Goal: Task Accomplishment & Management: Manage account settings

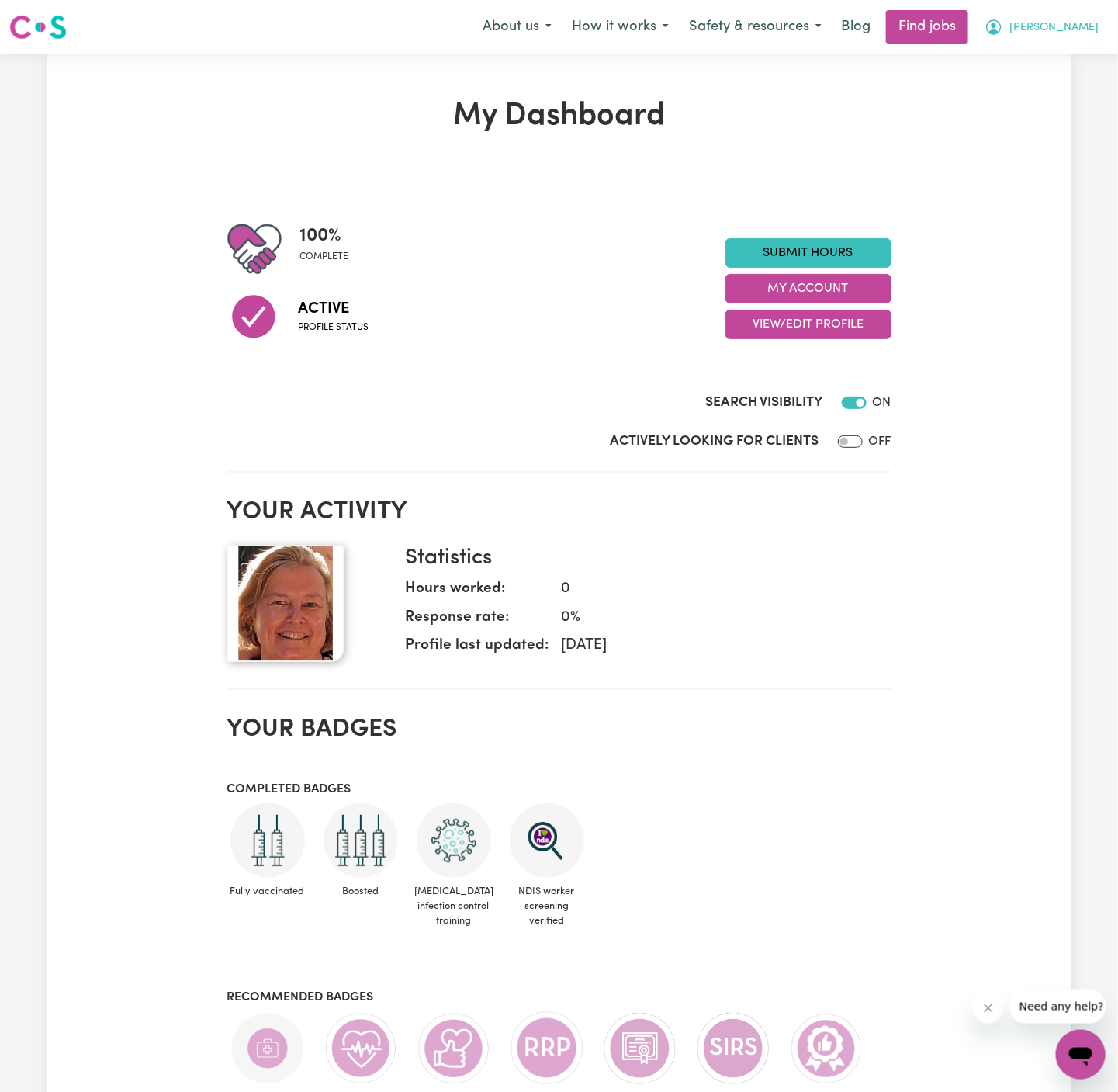
click at [1073, 25] on span "[PERSON_NAME]" at bounding box center [1054, 28] width 89 height 17
click at [1073, 67] on link "My Account" at bounding box center [1046, 60] width 123 height 30
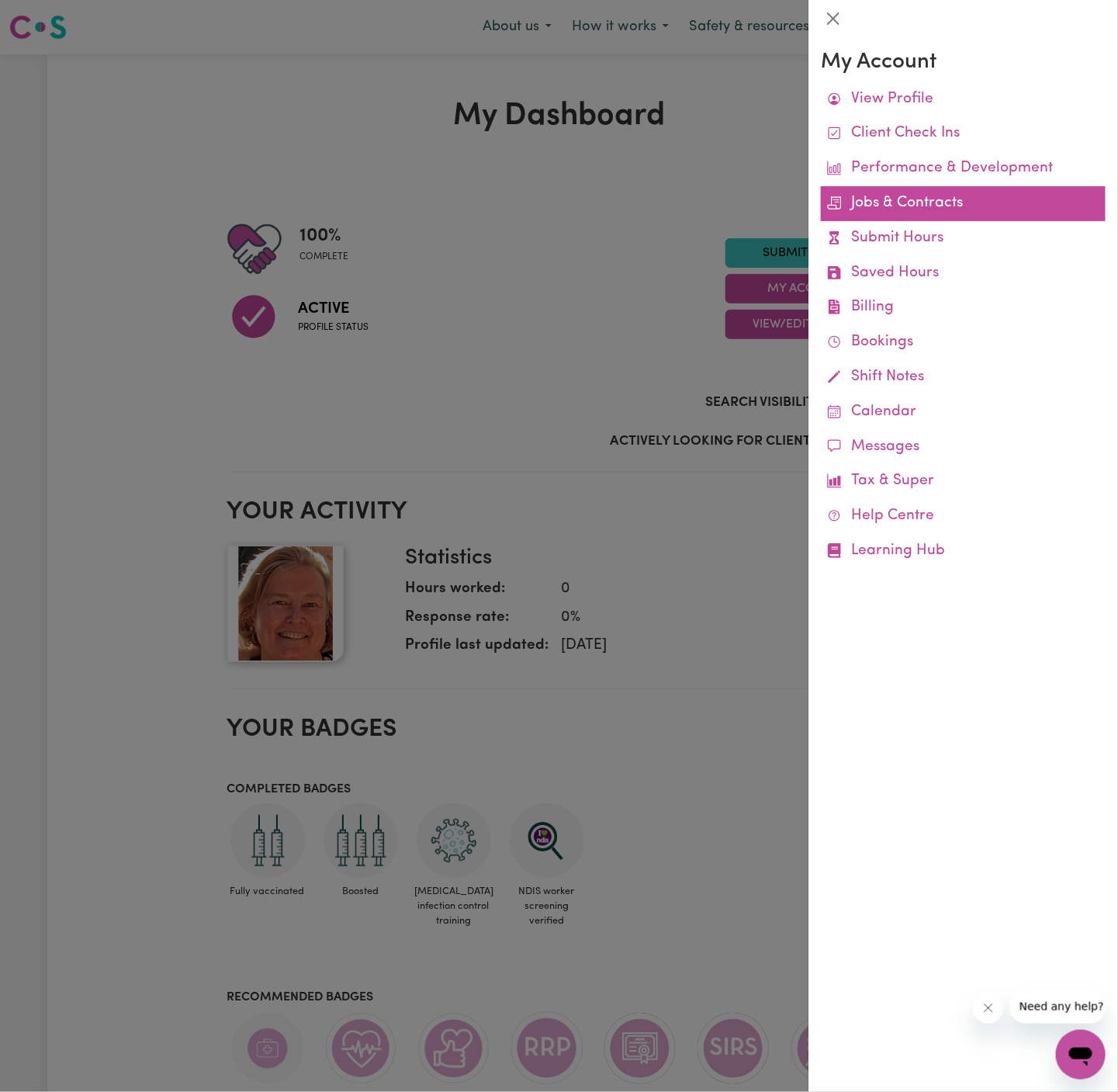
click at [903, 205] on link "Jobs & Contracts" at bounding box center [963, 203] width 285 height 35
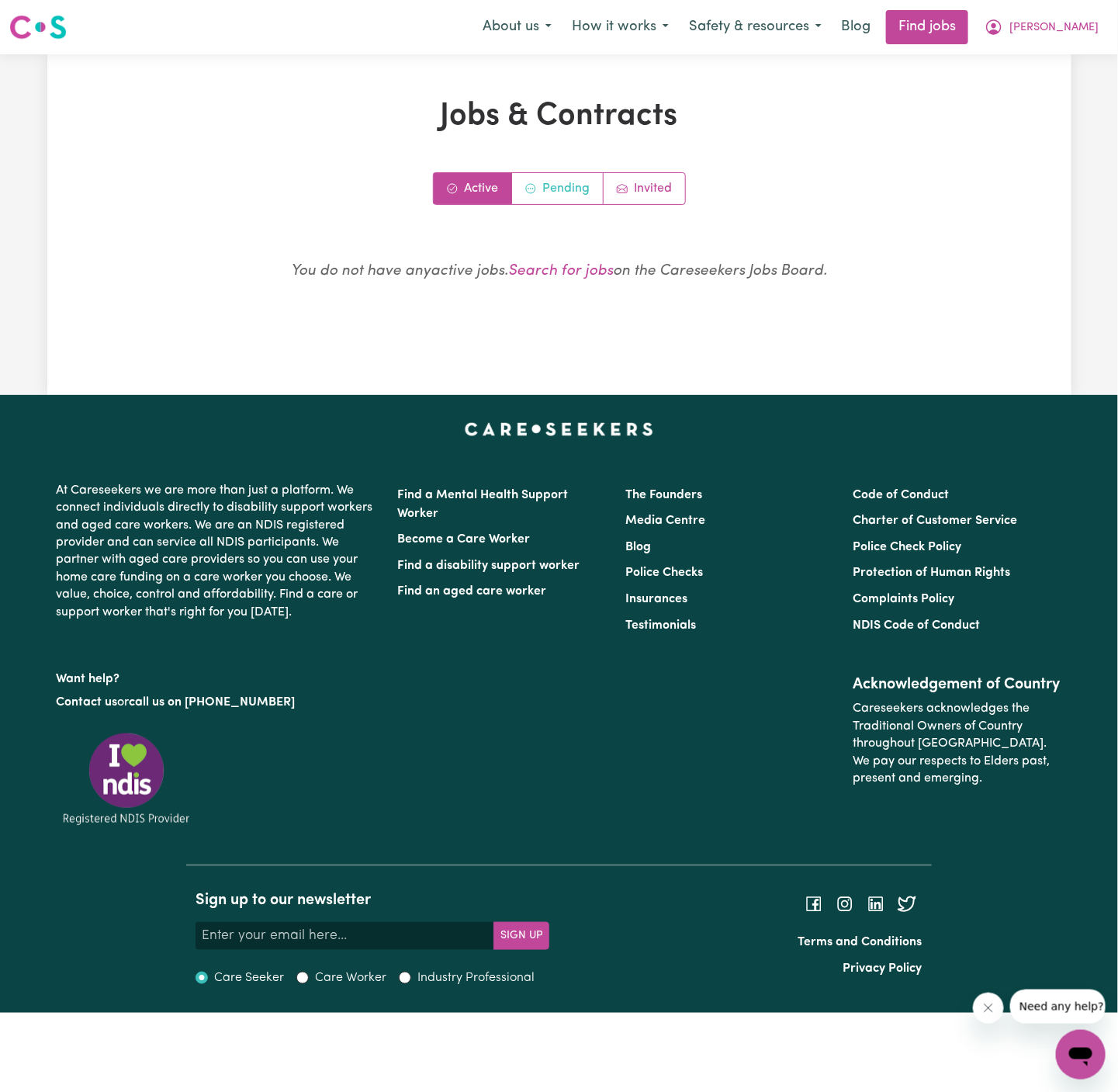
click at [559, 194] on link "Pending" at bounding box center [557, 189] width 91 height 31
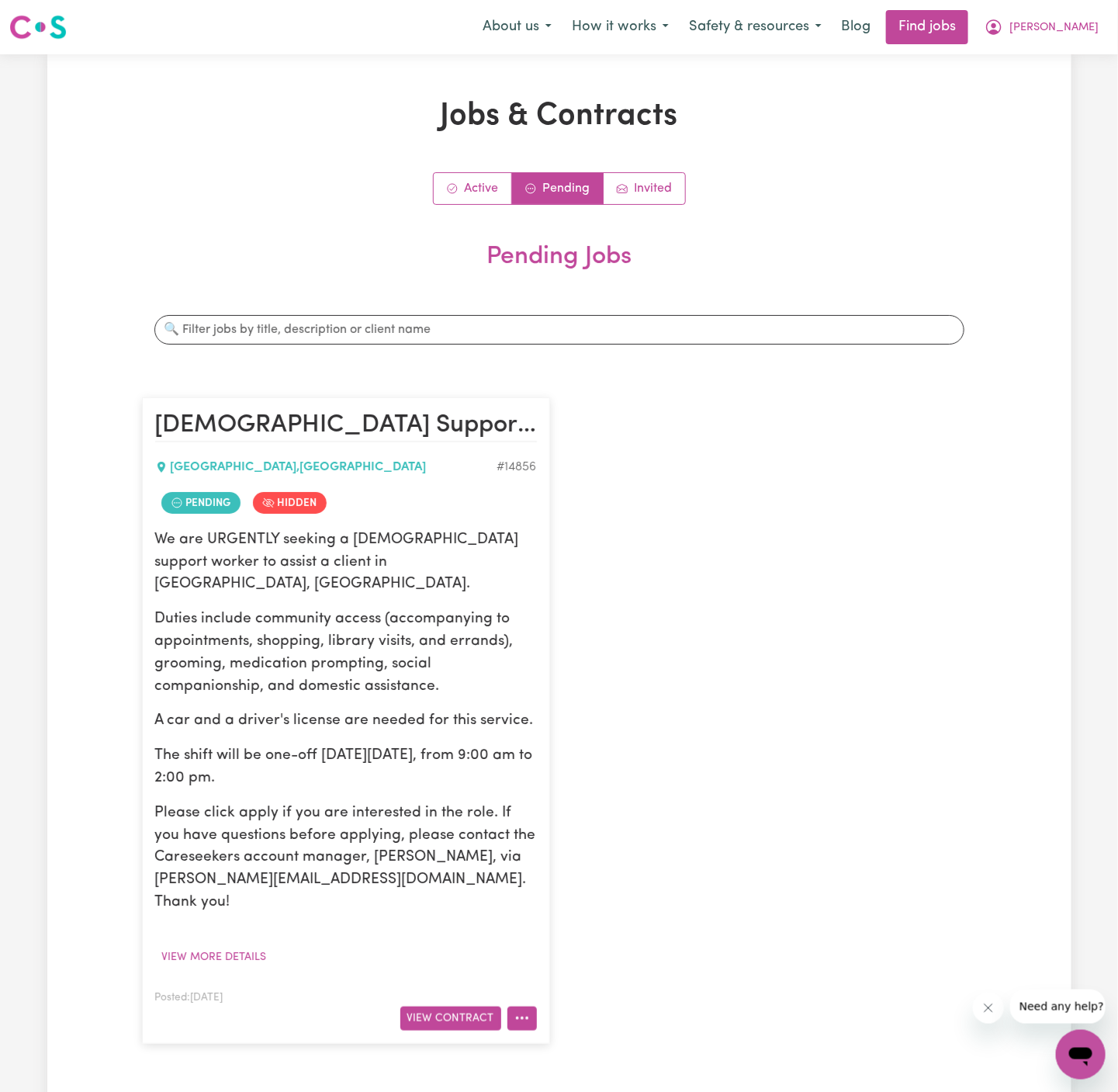
click at [518, 1010] on icon "More options" at bounding box center [522, 1018] width 15 height 15
click at [489, 1007] on button "View Contract" at bounding box center [450, 1018] width 101 height 24
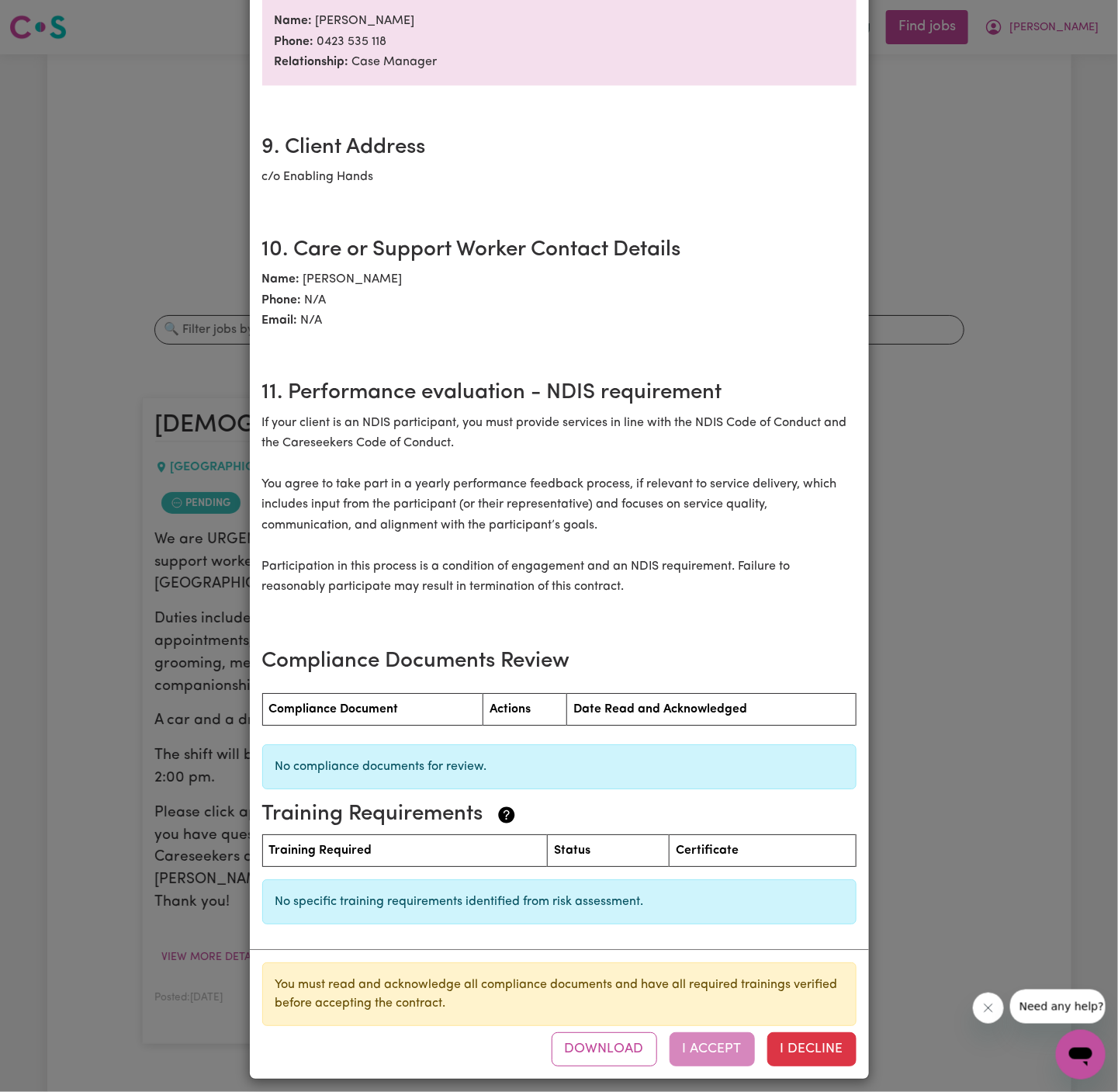
scroll to position [1583, 0]
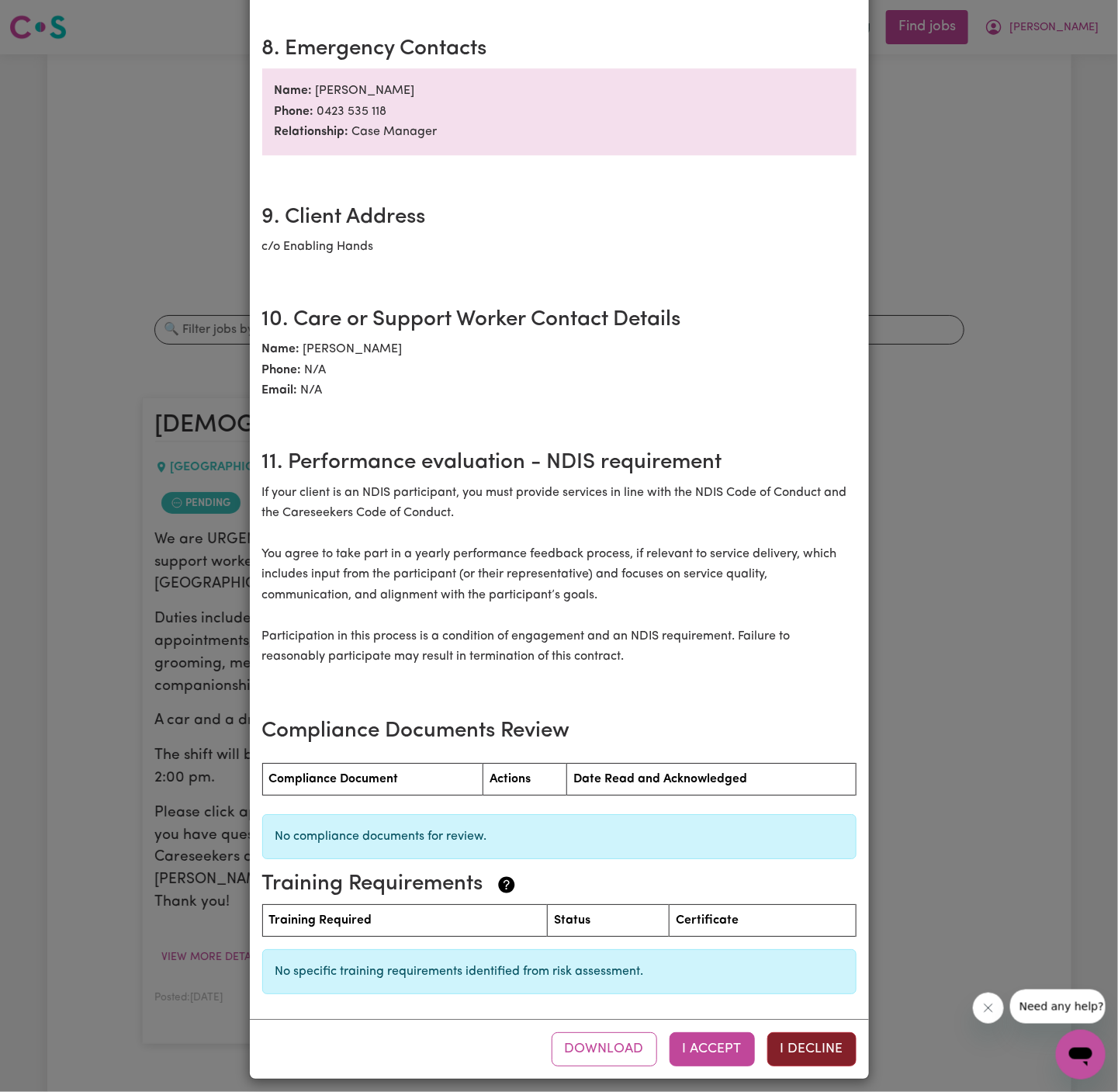
click at [819, 1043] on button "I Decline" at bounding box center [811, 1049] width 89 height 34
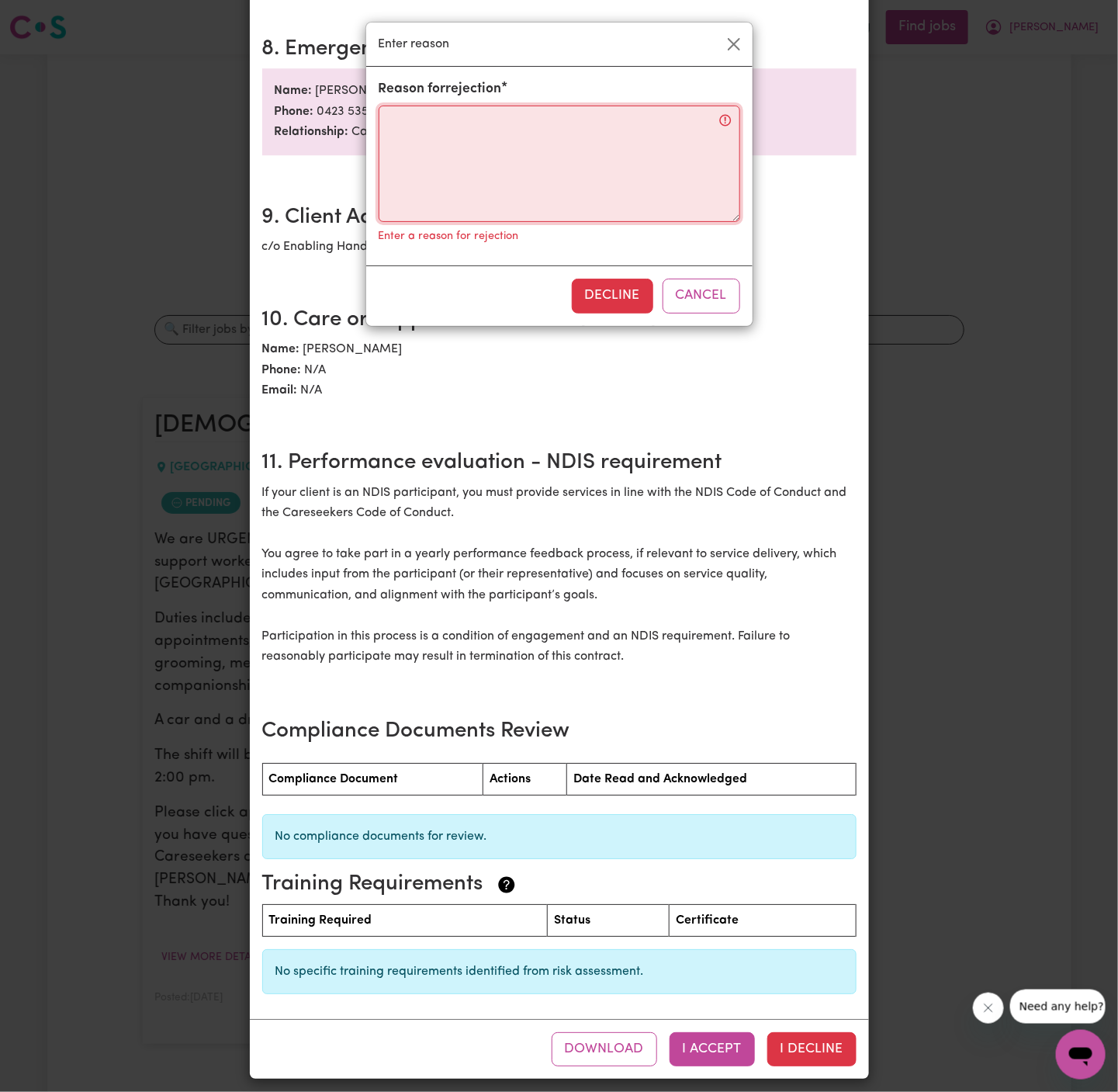
click at [630, 181] on textarea "Reason for rejection" at bounding box center [560, 164] width 362 height 117
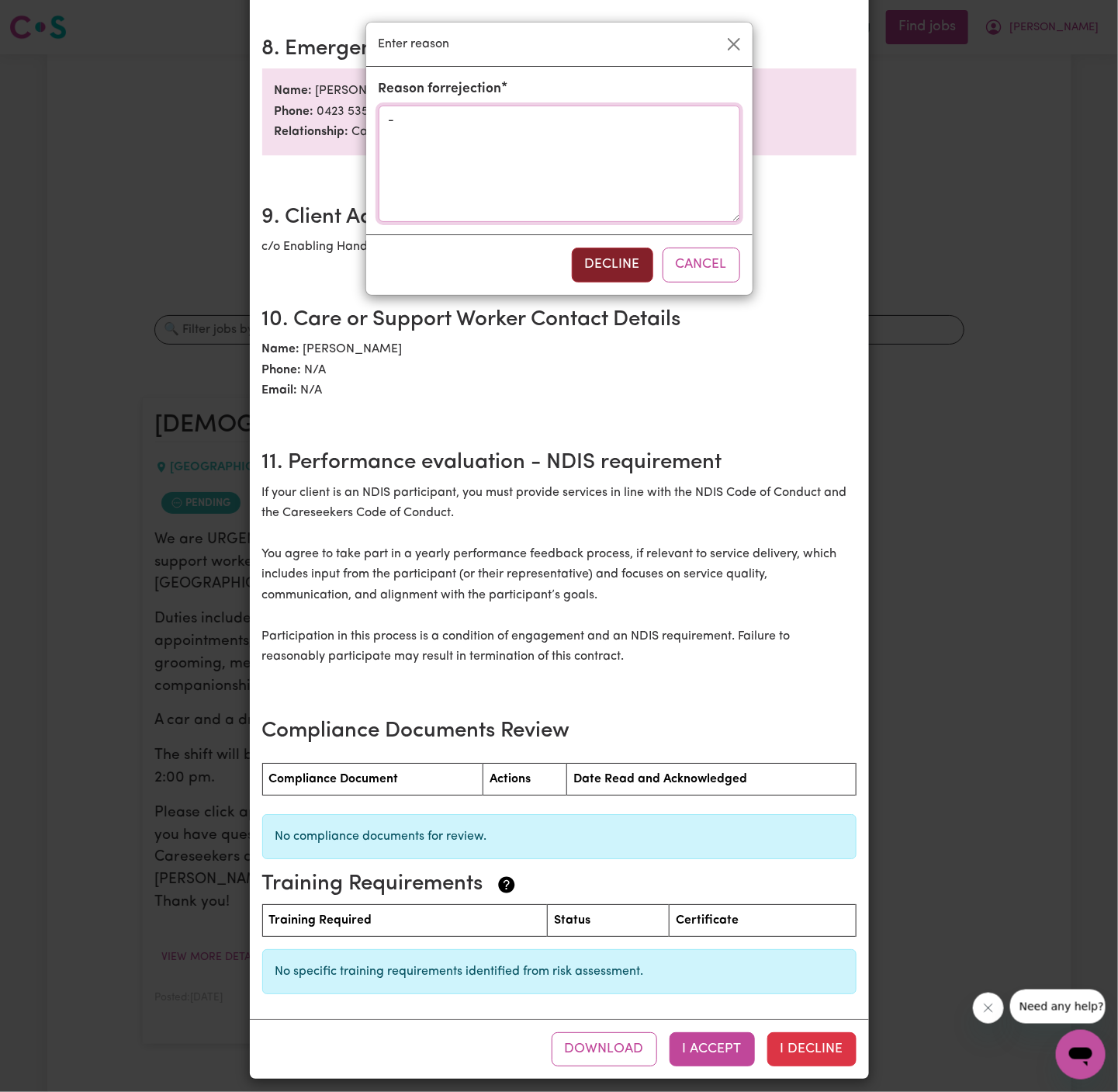
type textarea "-"
click at [600, 268] on button "Decline" at bounding box center [612, 265] width 81 height 34
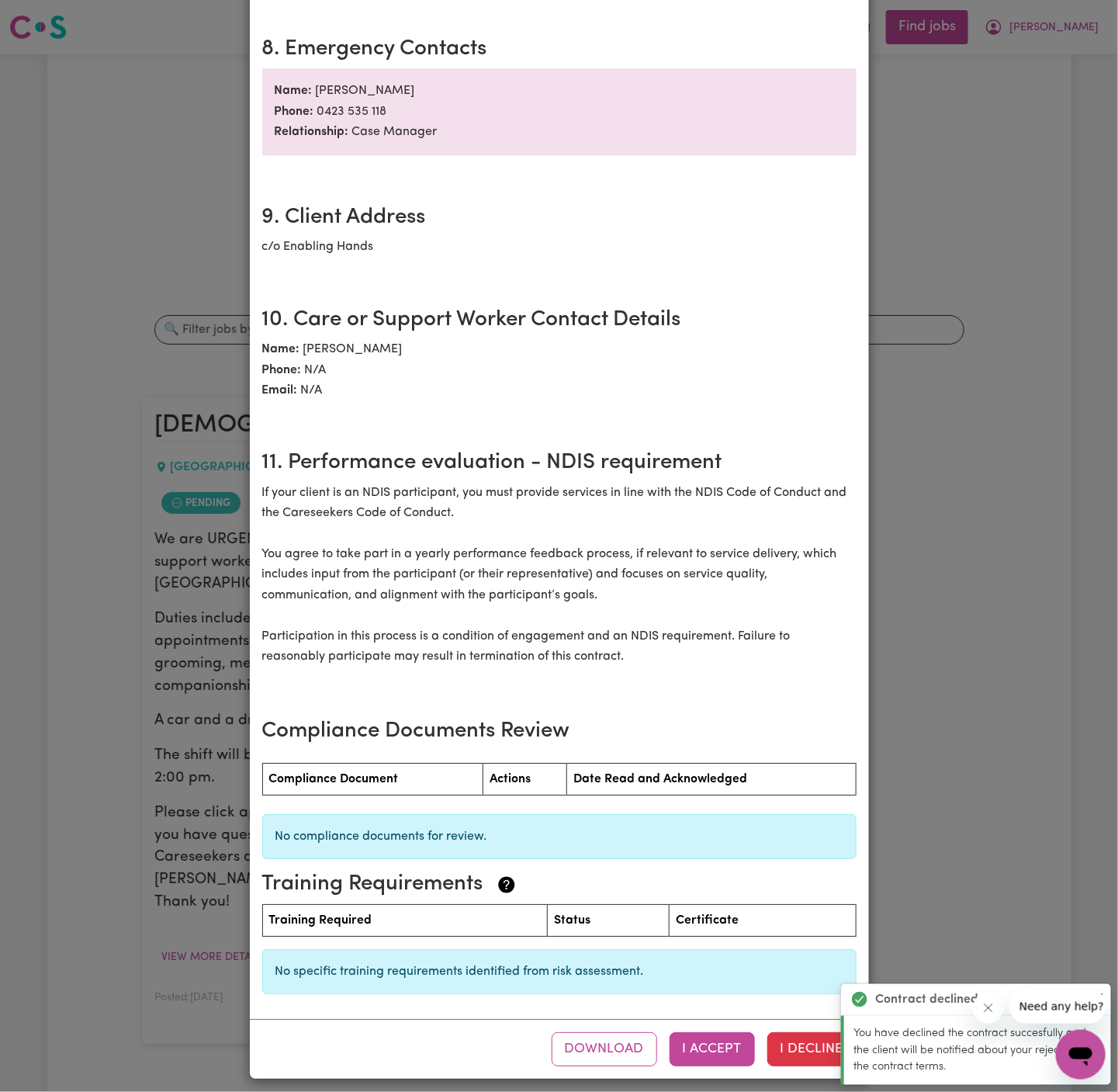
scroll to position [0, 0]
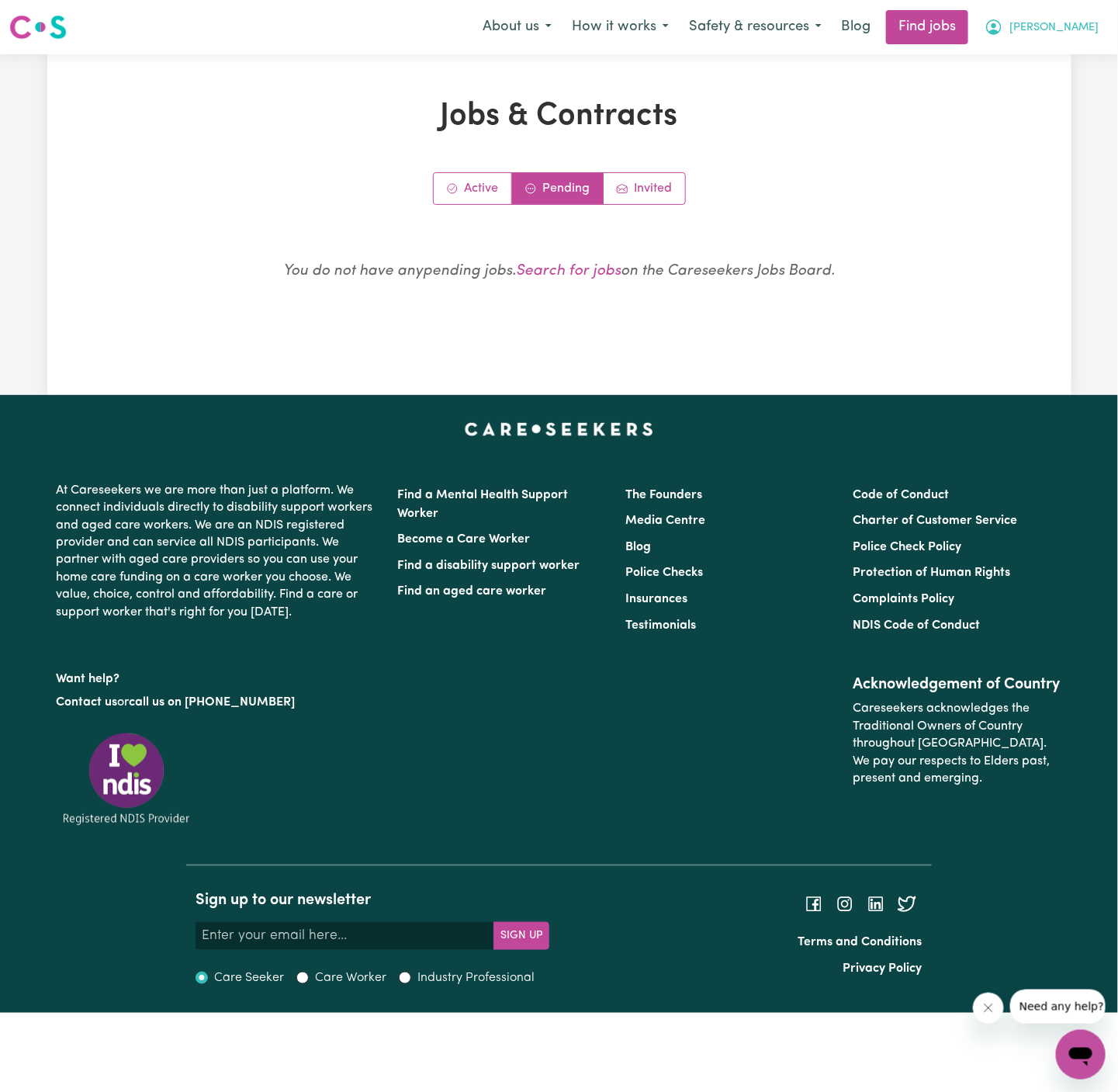
click at [1081, 25] on span "[PERSON_NAME]" at bounding box center [1054, 28] width 89 height 17
click at [1062, 73] on link "My Account" at bounding box center [1046, 60] width 123 height 30
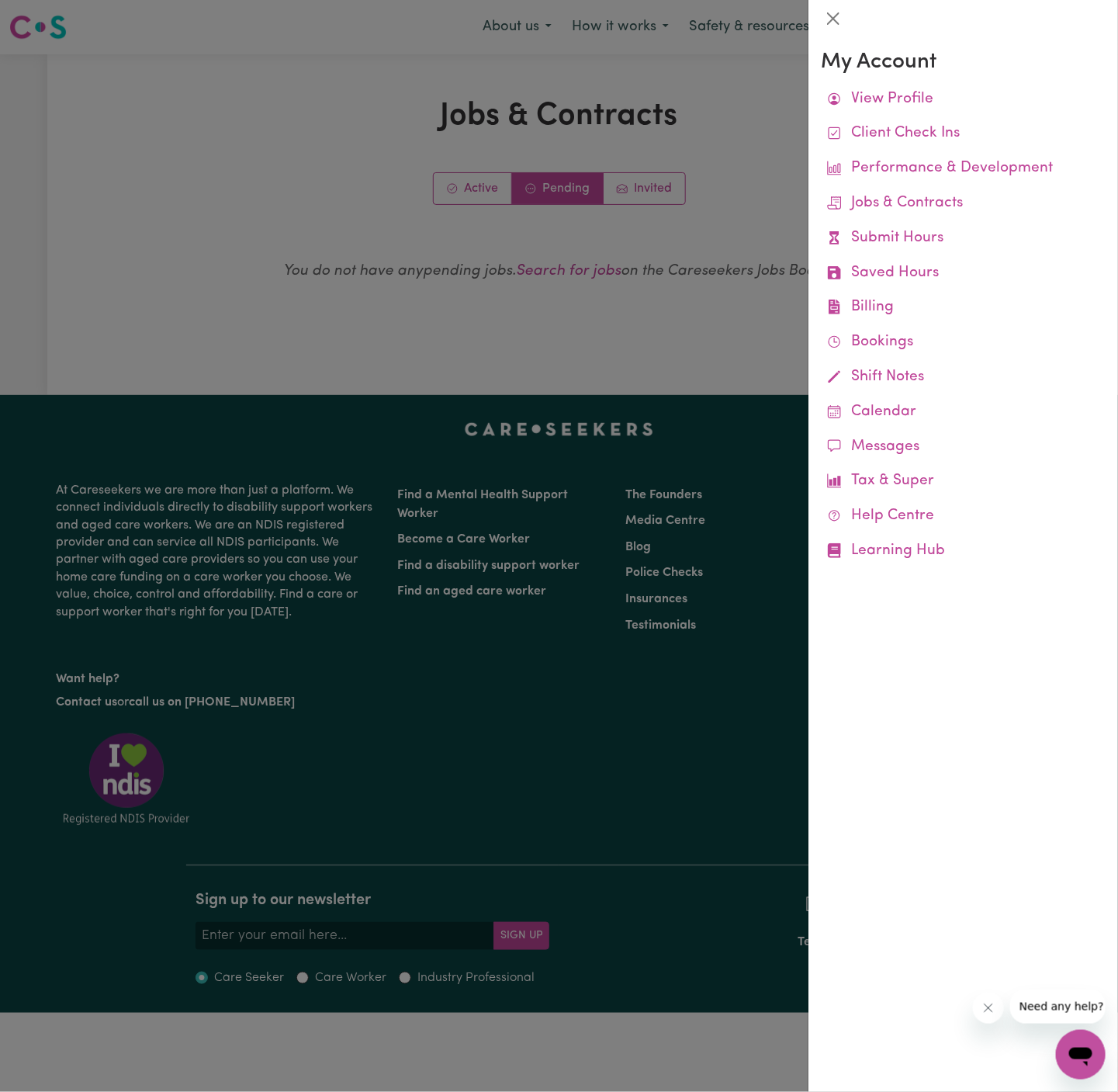
click at [753, 136] on div at bounding box center [559, 546] width 1118 height 1092
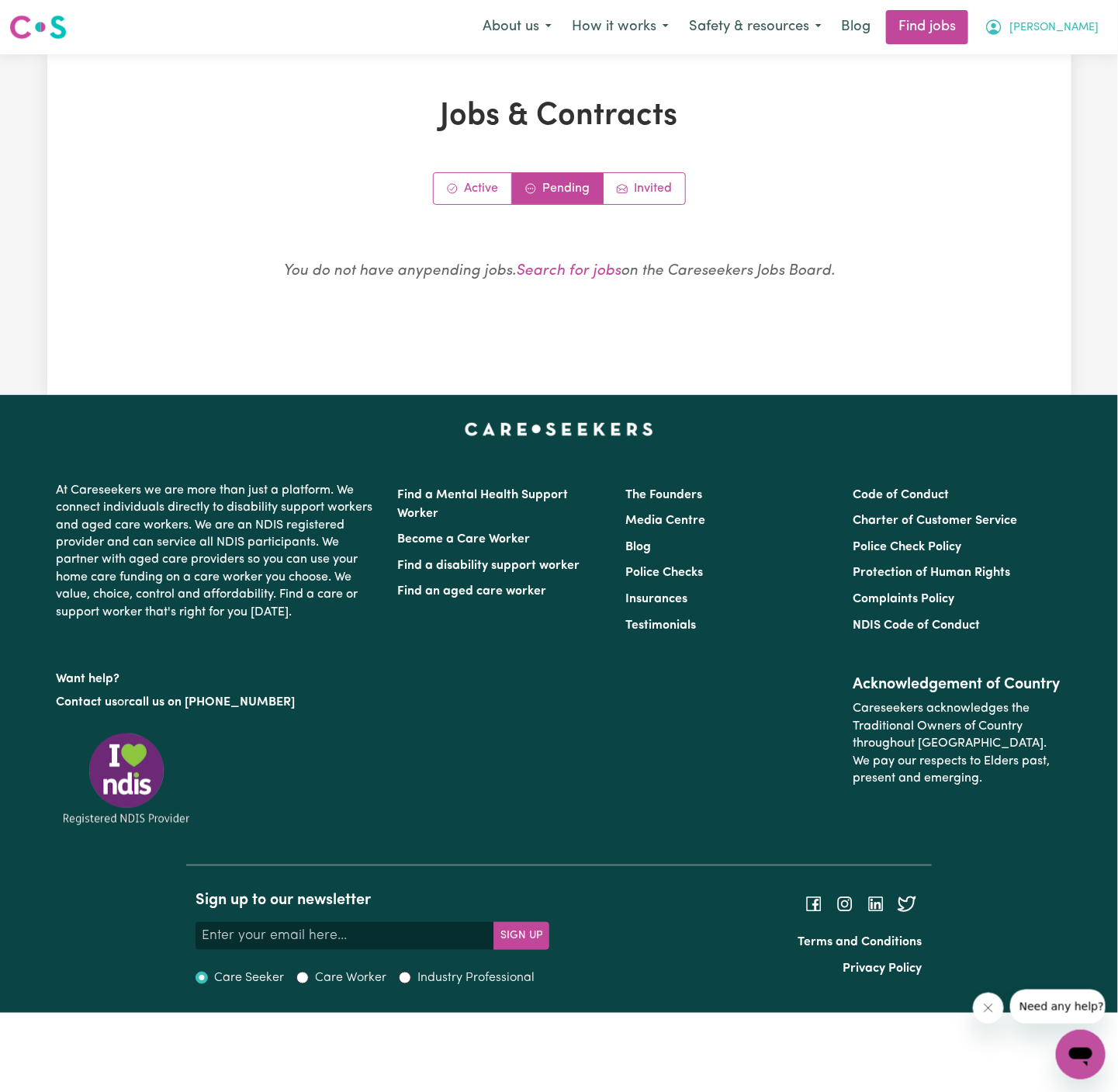
click at [1074, 19] on button "[PERSON_NAME]" at bounding box center [1041, 27] width 134 height 33
click at [1058, 118] on link "Logout" at bounding box center [1046, 118] width 123 height 30
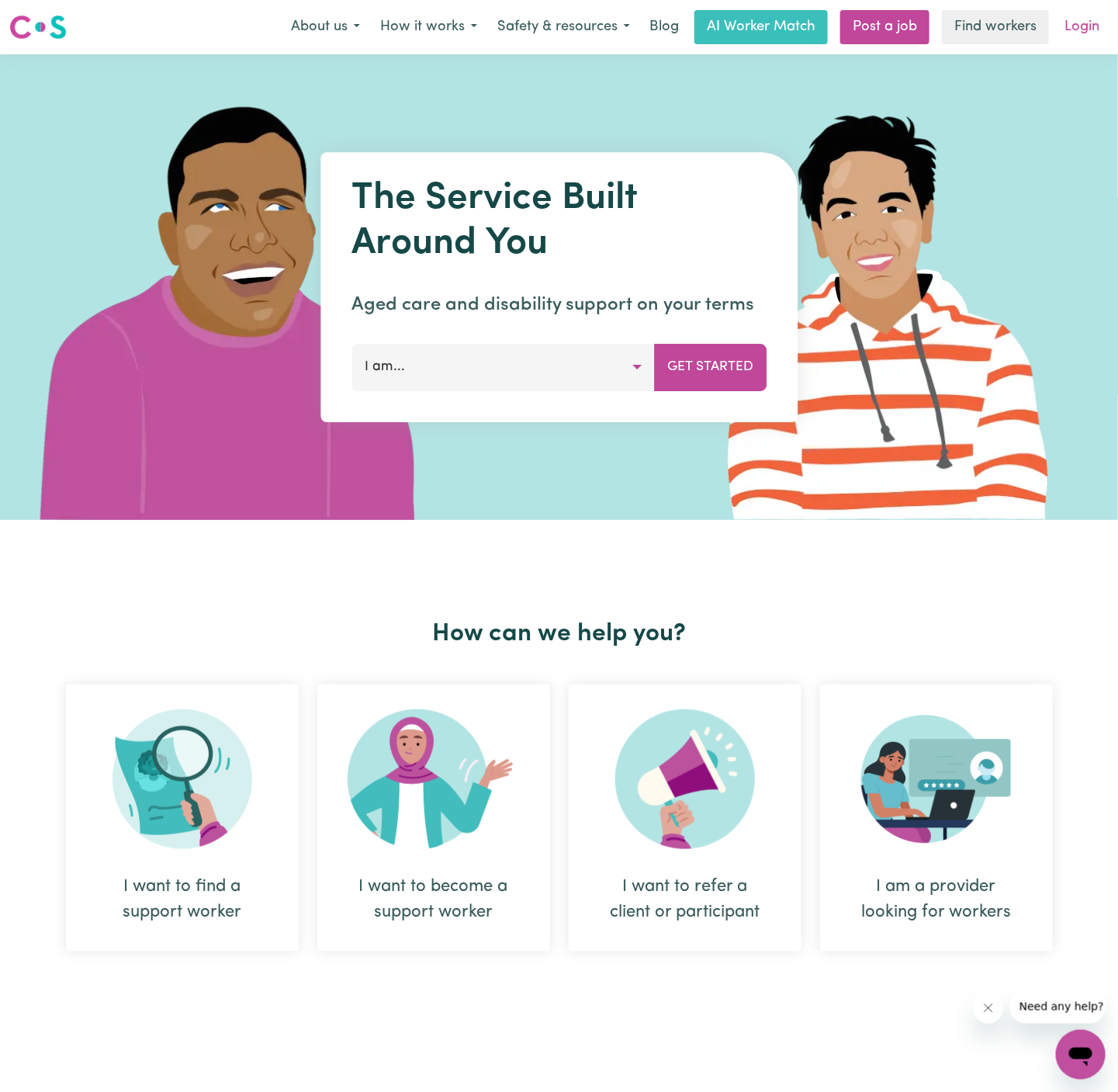
click at [1098, 21] on link "Login" at bounding box center [1082, 27] width 53 height 34
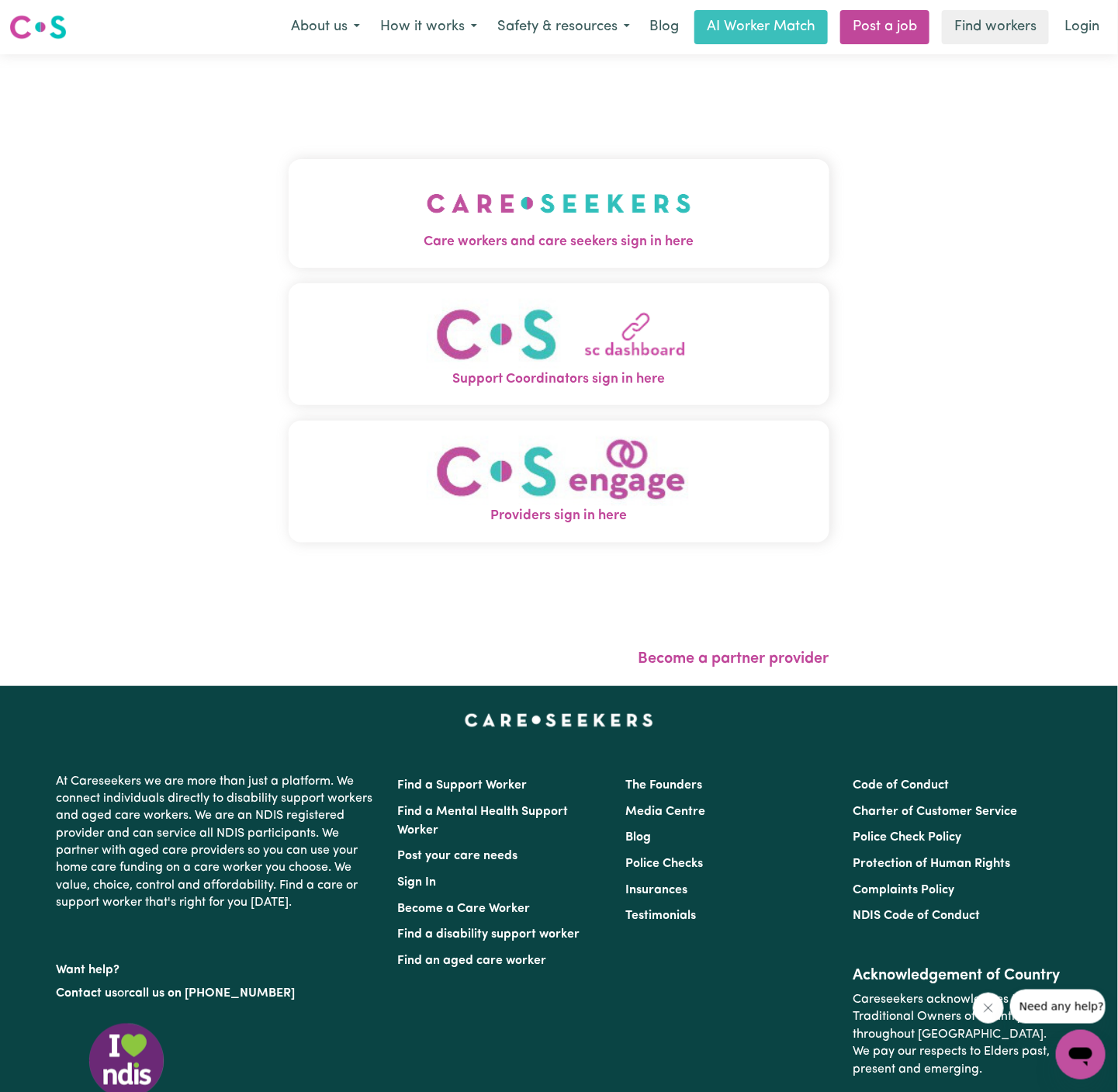
click at [489, 159] on button "Care workers and care seekers sign in here" at bounding box center [558, 213] width 540 height 108
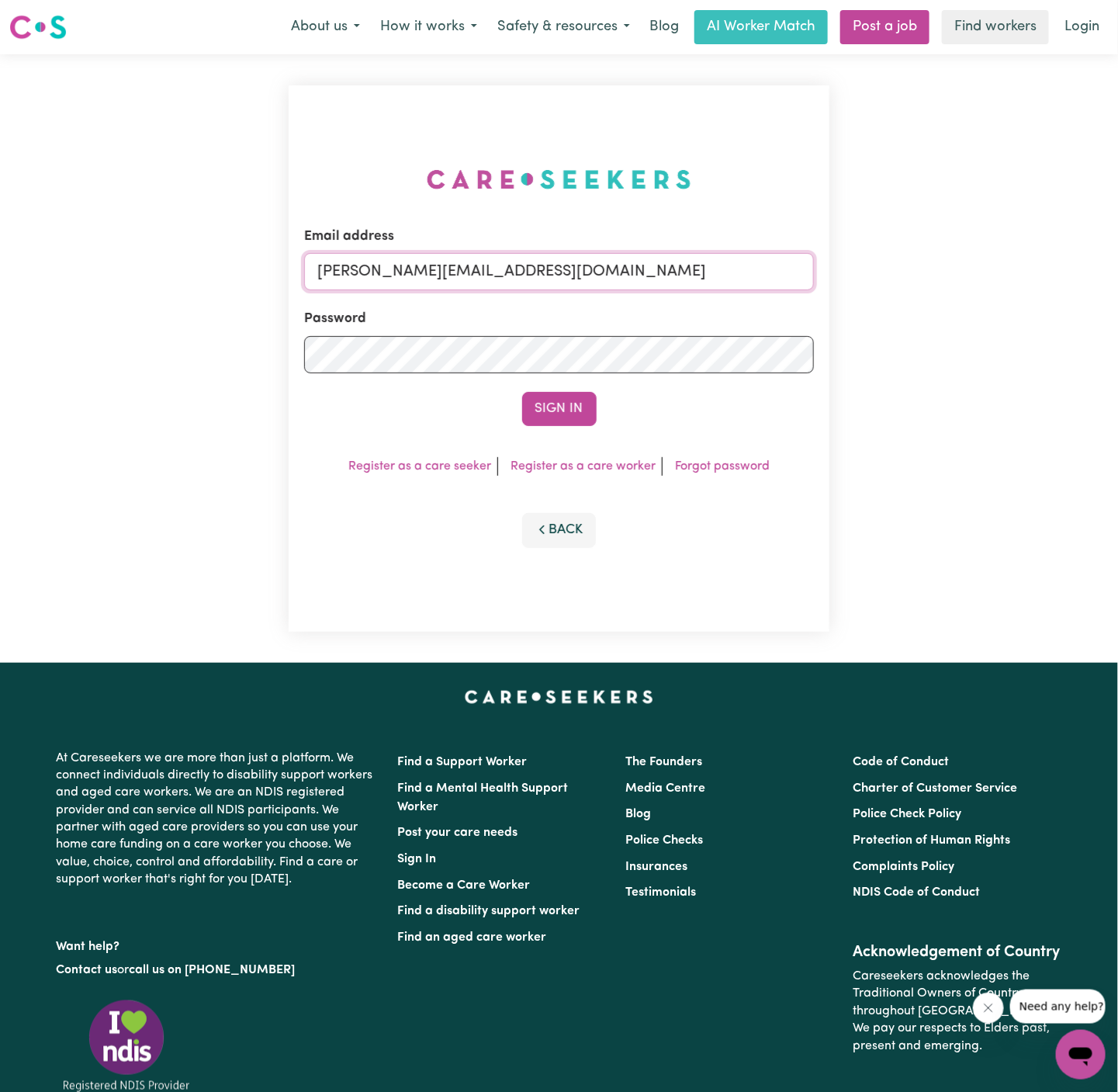
click at [648, 278] on input "[PERSON_NAME][EMAIL_ADDRESS][DOMAIN_NAME]" at bounding box center [559, 272] width 510 height 37
drag, startPoint x: 397, startPoint y: 270, endPoint x: 953, endPoint y: 266, distance: 556.0
click at [953, 266] on div "Email address [EMAIL_ADDRESS][DOMAIN_NAME] Password Sign In Register as a care …" at bounding box center [559, 358] width 1118 height 608
type input "[EMAIL_ADDRESS][DOMAIN_NAME]"
click at [543, 433] on div "Email address [EMAIL_ADDRESS][DOMAIN_NAME] Password Sign In Register as a care …" at bounding box center [558, 359] width 540 height 546
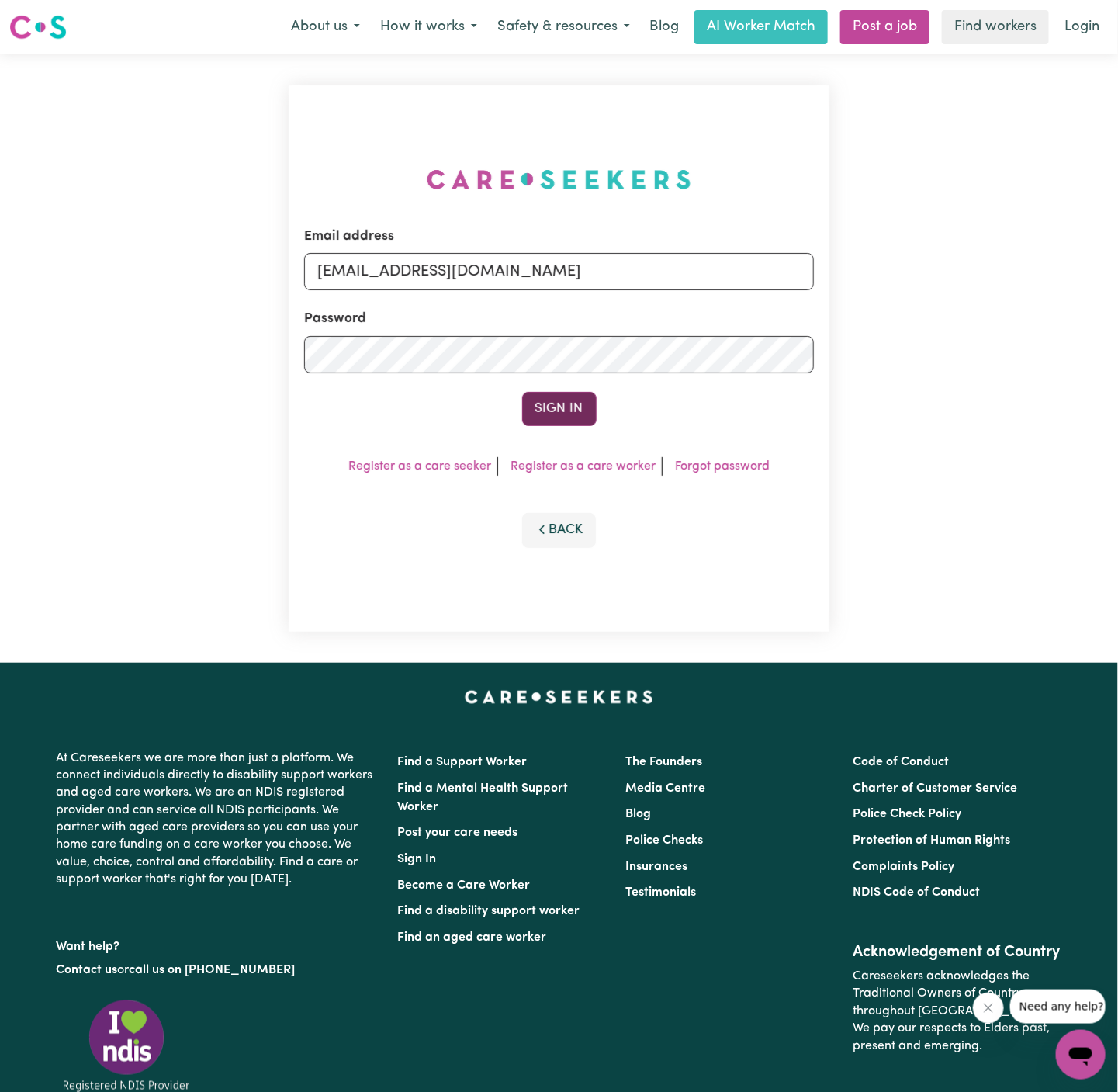
click at [558, 425] on button "Sign In" at bounding box center [559, 409] width 74 height 34
